Goal: Navigation & Orientation: Find specific page/section

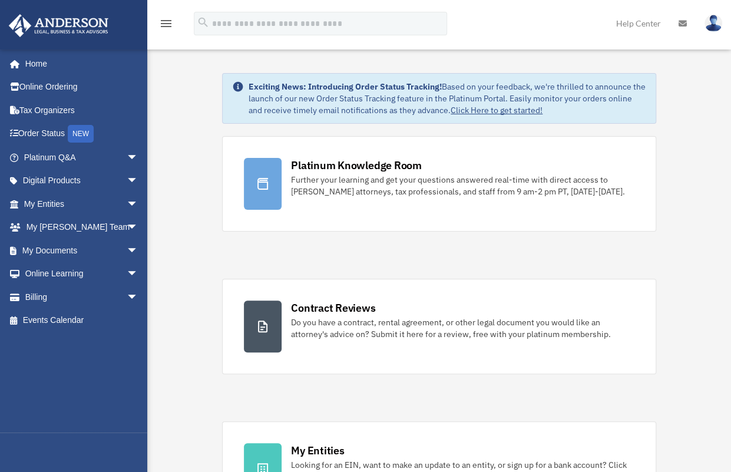
click at [91, 398] on div "[EMAIL_ADDRESS][DOMAIN_NAME] Sign Out [PERSON_NAME][EMAIL_ADDRESS][DOMAIN_NAME]…" at bounding box center [78, 240] width 156 height 383
click at [38, 60] on link "Home" at bounding box center [82, 64] width 148 height 24
click at [36, 65] on link "Home" at bounding box center [82, 64] width 148 height 24
click at [127, 200] on span "arrow_drop_down" at bounding box center [139, 204] width 24 height 24
click at [127, 205] on span "arrow_drop_down" at bounding box center [139, 204] width 24 height 24
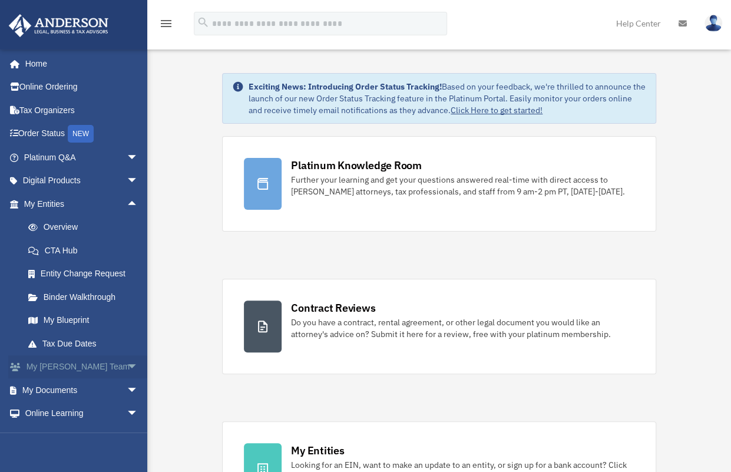
click at [127, 364] on span "arrow_drop_down" at bounding box center [139, 367] width 24 height 24
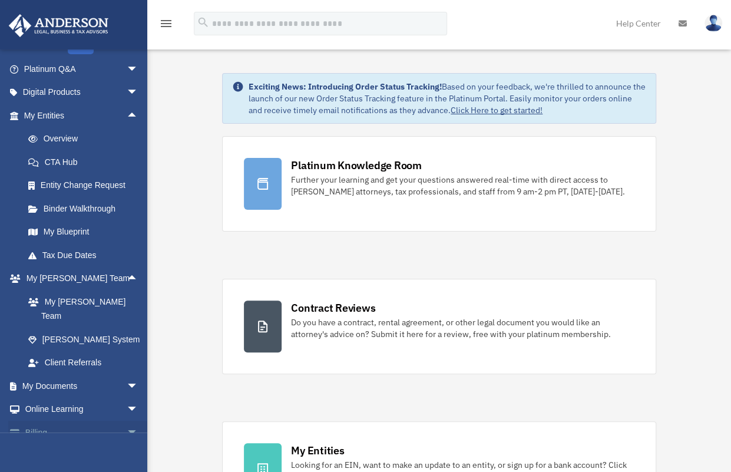
scroll to position [111, 0]
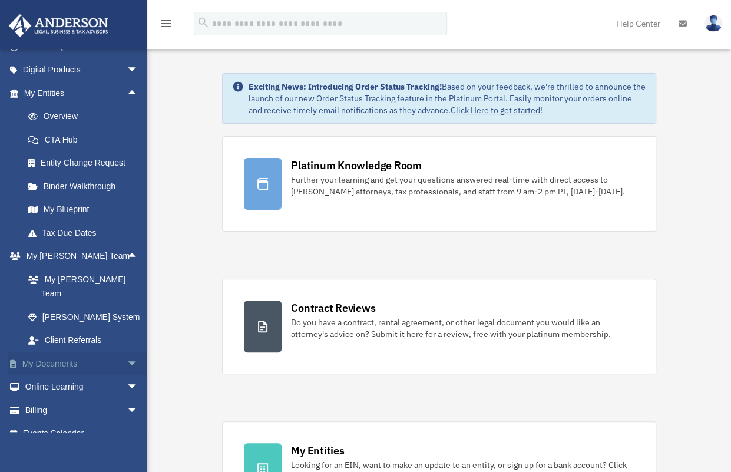
click at [127, 352] on span "arrow_drop_down" at bounding box center [139, 364] width 24 height 24
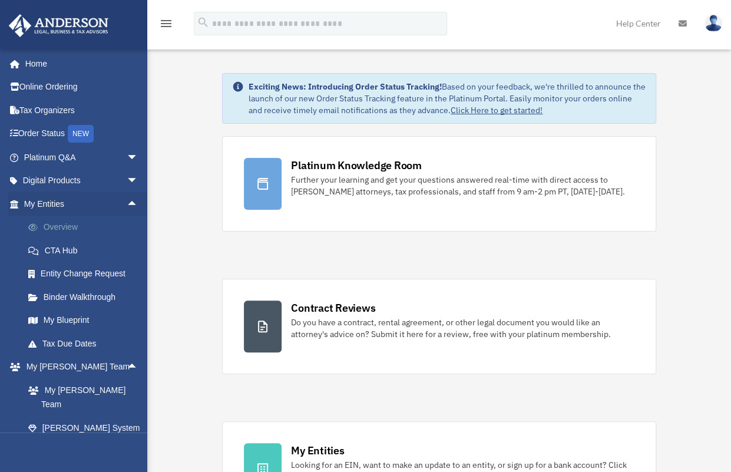
click at [55, 223] on link "Overview" at bounding box center [86, 228] width 140 height 24
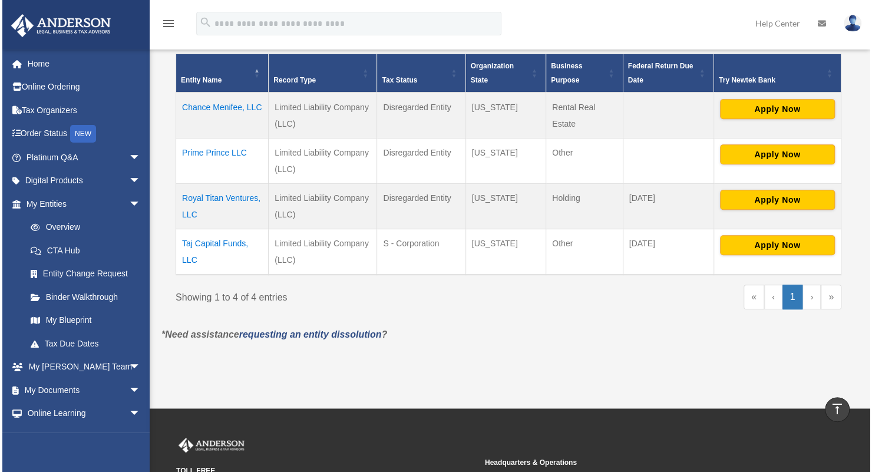
scroll to position [241, 0]
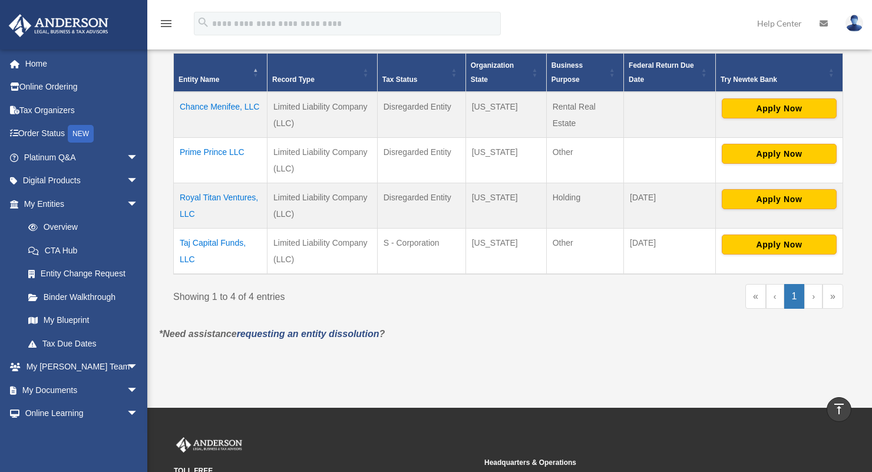
click at [404, 331] on p "*Need assistance requesting an entity dissolution ?" at bounding box center [507, 334] width 715 height 16
click at [488, 342] on div "Do you really want to log out? Yes No Entities, Trusts, and Deeds Active Entiti…" at bounding box center [507, 93] width 715 height 531
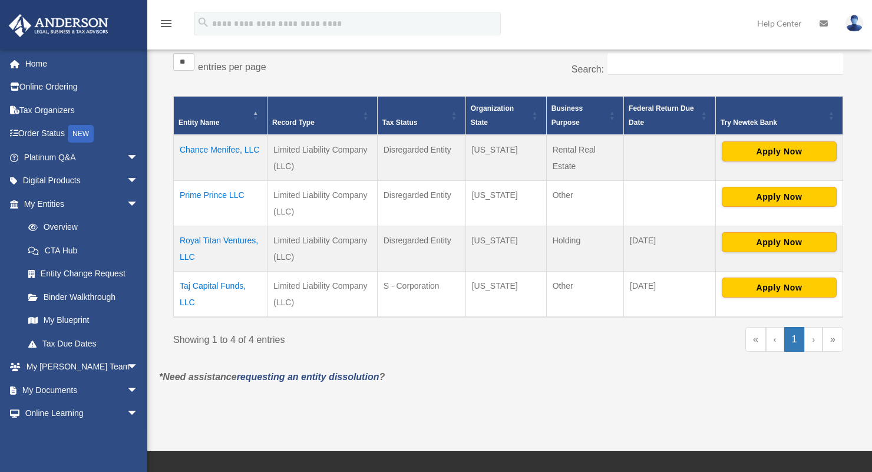
scroll to position [236, 0]
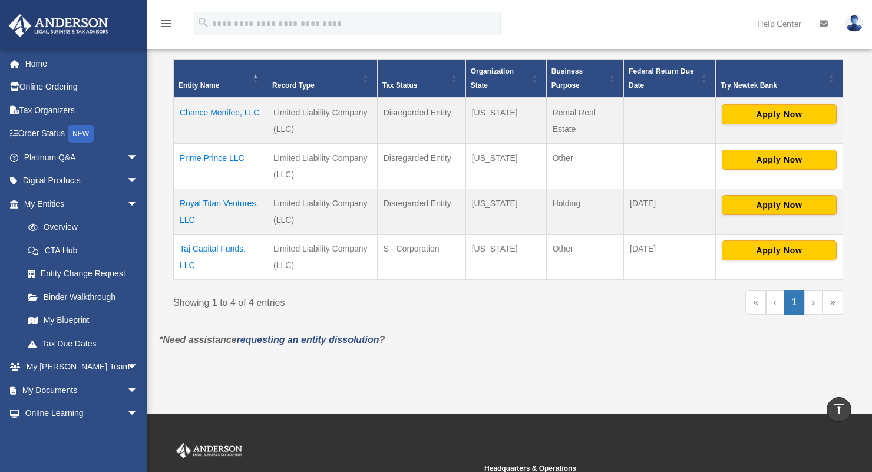
click at [561, 337] on p "*Need assistance requesting an entity dissolution ?" at bounding box center [507, 340] width 715 height 16
click at [513, 336] on p "*Need assistance requesting an entity dissolution ?" at bounding box center [507, 340] width 715 height 16
click at [430, 347] on div "Do you really want to log out? Yes No Entities, Trusts, and Deeds Active Entiti…" at bounding box center [507, 99] width 715 height 531
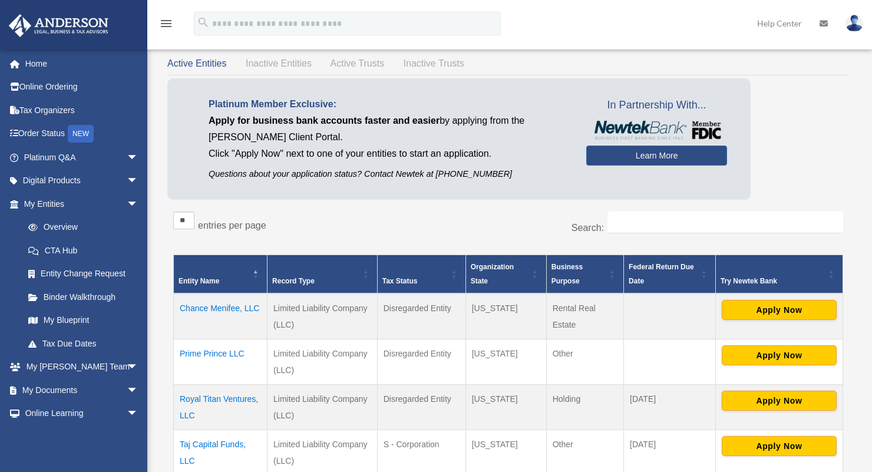
scroll to position [59, 0]
